Goal: Find contact information: Find contact information

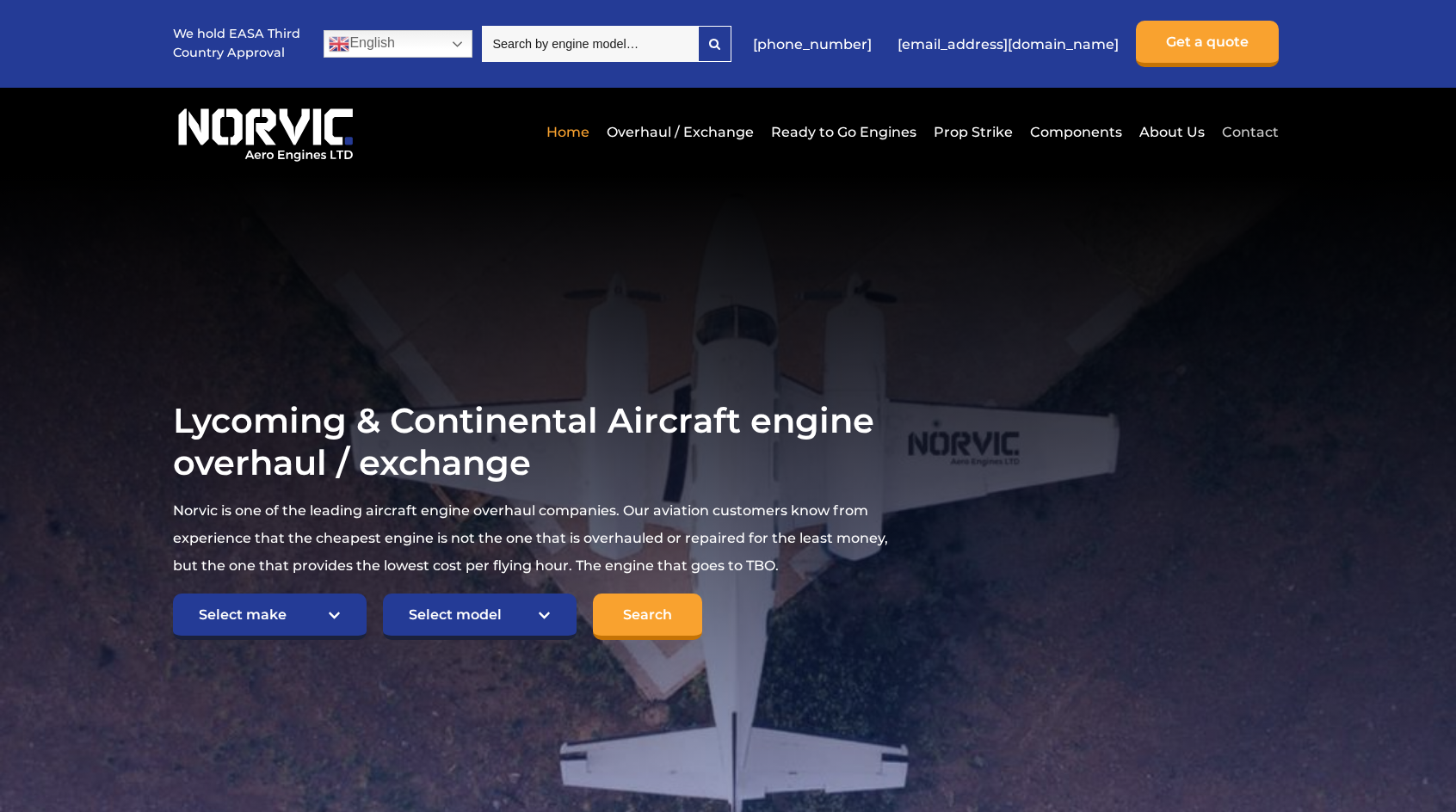
click at [1241, 123] on link "Contact" at bounding box center [1248, 132] width 61 height 42
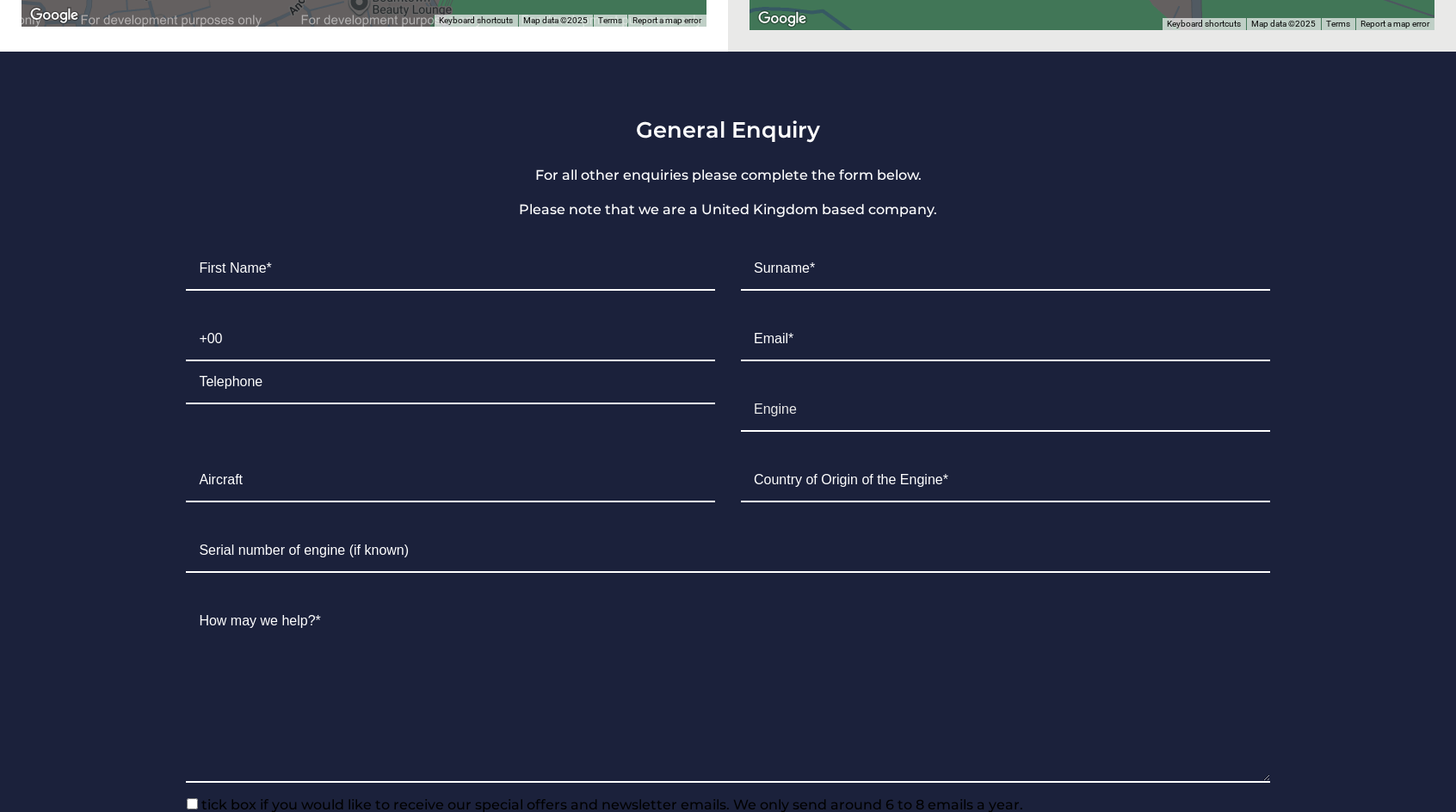
scroll to position [1376, 0]
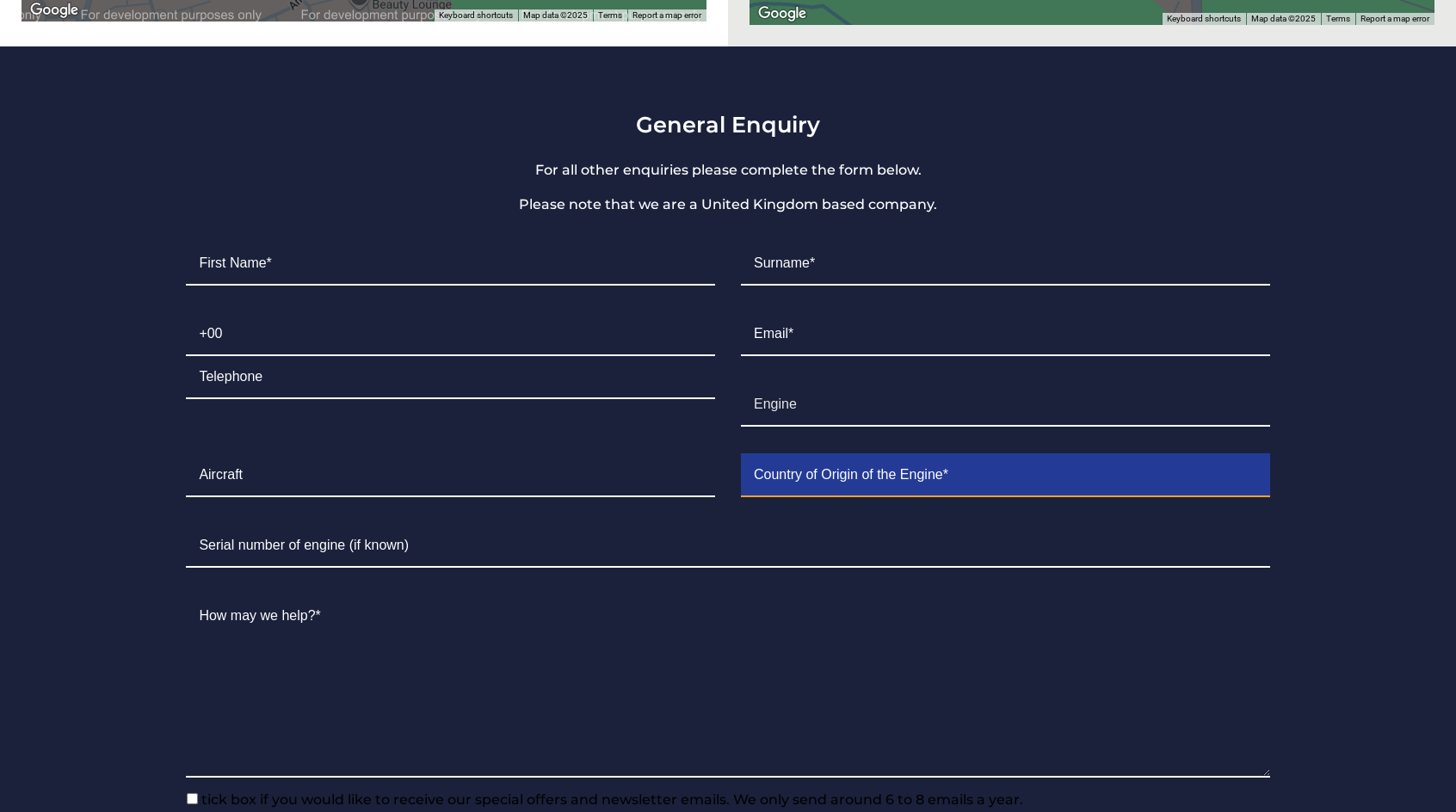
click at [879, 455] on input "Contact form" at bounding box center [1006, 476] width 529 height 43
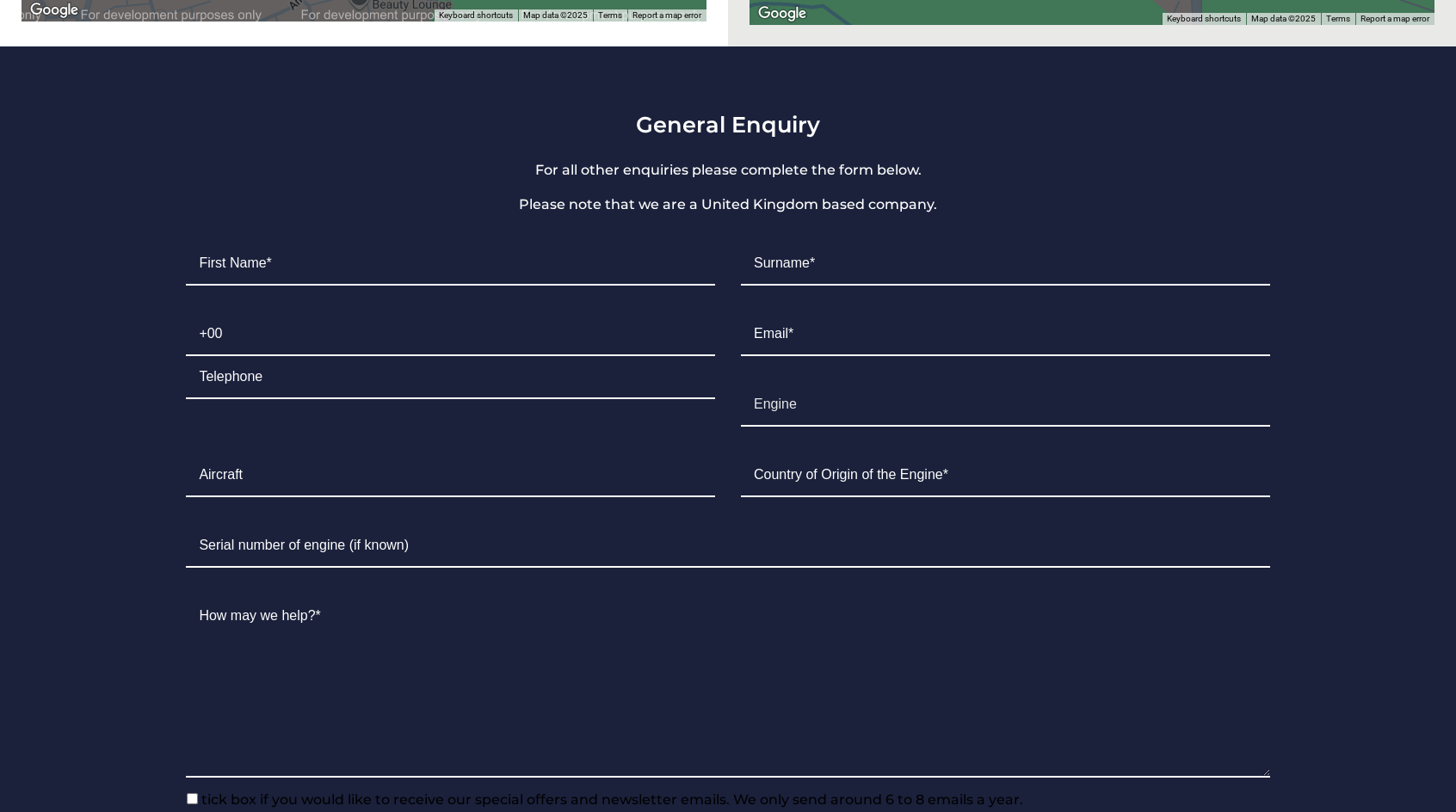
drag, startPoint x: 883, startPoint y: 395, endPoint x: 77, endPoint y: 380, distance: 806.1
click at [77, 380] on section "General Enquiry For all other enquiries please complete the form below. Please …" at bounding box center [728, 493] width 1456 height 893
drag, startPoint x: 954, startPoint y: 454, endPoint x: 438, endPoint y: 78, distance: 638.5
click at [438, 78] on section "General Enquiry For all other enquiries please complete the form below. Please …" at bounding box center [728, 493] width 1456 height 893
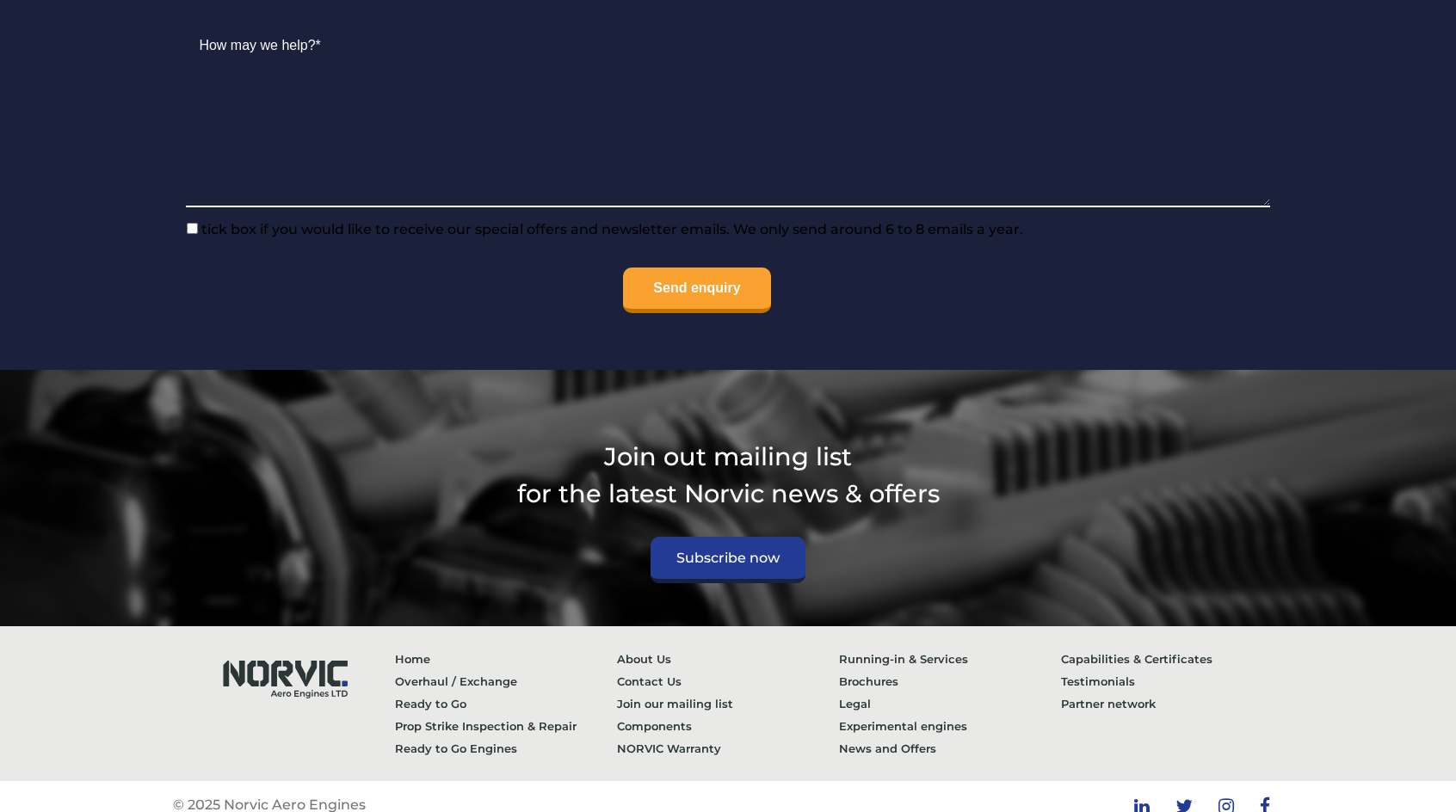
scroll to position [1949, 0]
